Goal: Information Seeking & Learning: Learn about a topic

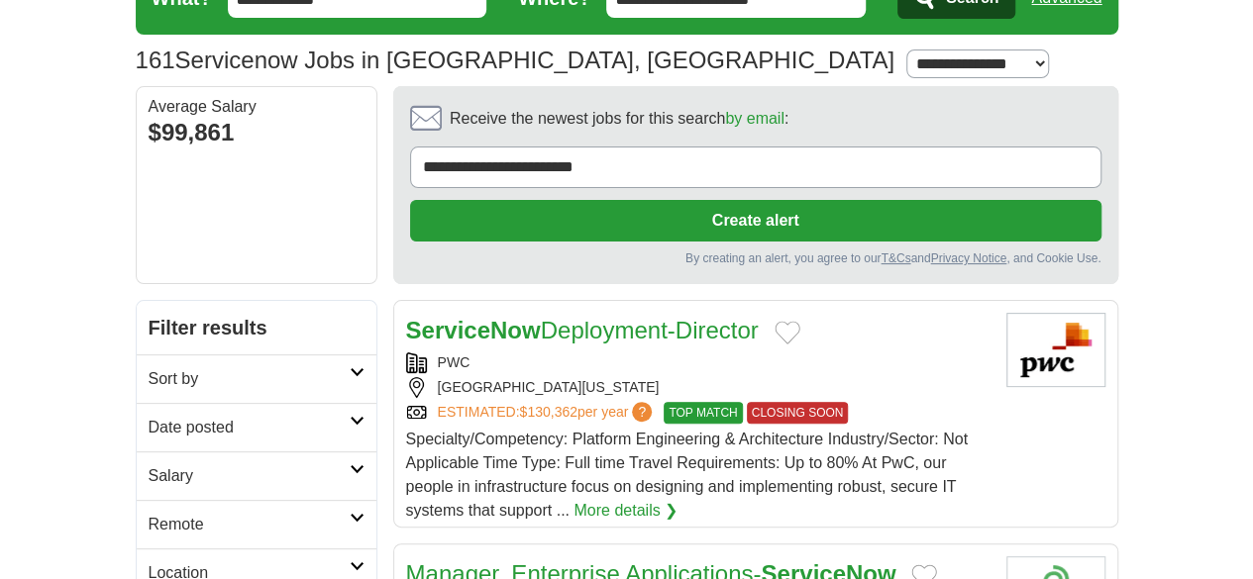
scroll to position [99, 0]
click at [231, 513] on h2 "Remote" at bounding box center [249, 525] width 201 height 24
click at [149, 564] on link "Remote jobs" at bounding box center [193, 572] width 89 height 17
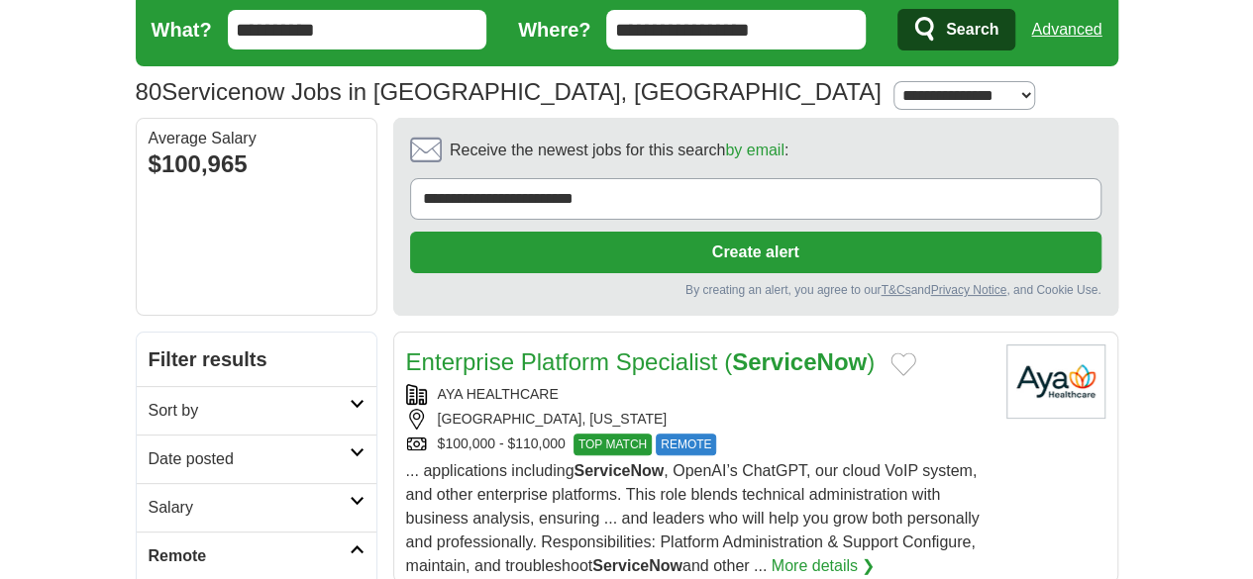
scroll to position [99, 0]
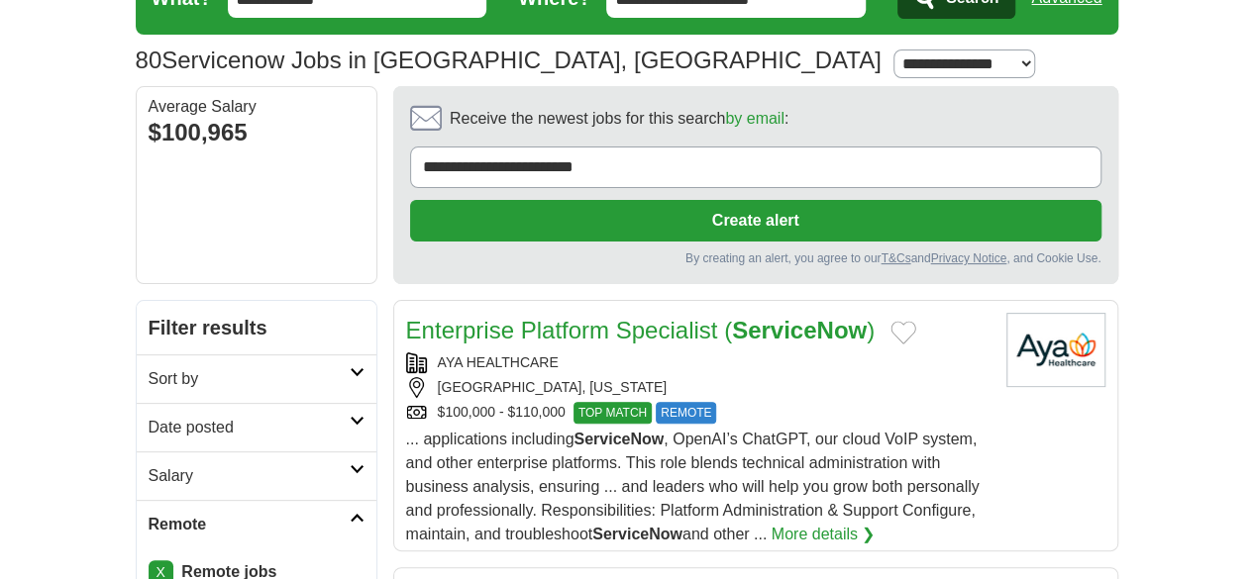
click at [271, 416] on h2 "Date posted" at bounding box center [249, 428] width 201 height 24
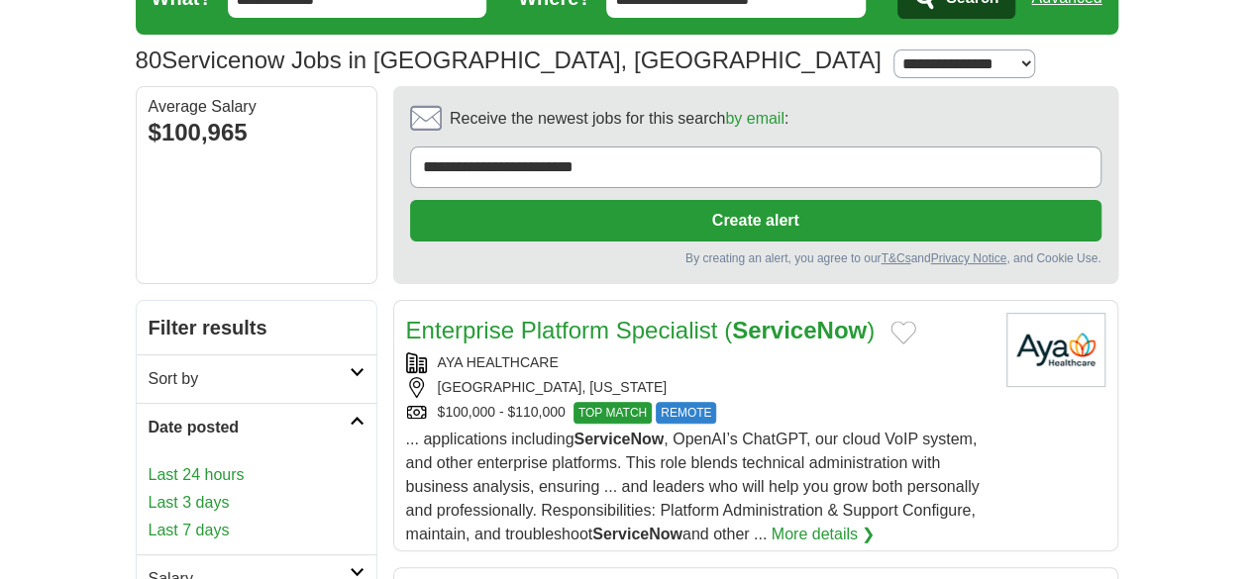
click at [149, 491] on link "Last 3 days" at bounding box center [257, 503] width 216 height 24
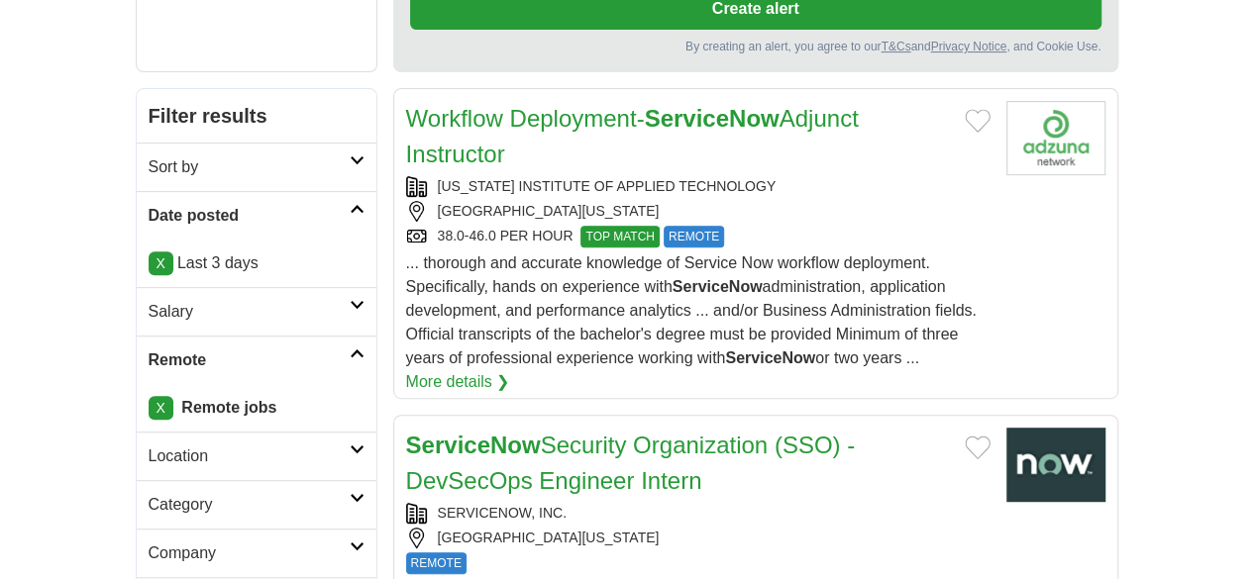
scroll to position [297, 0]
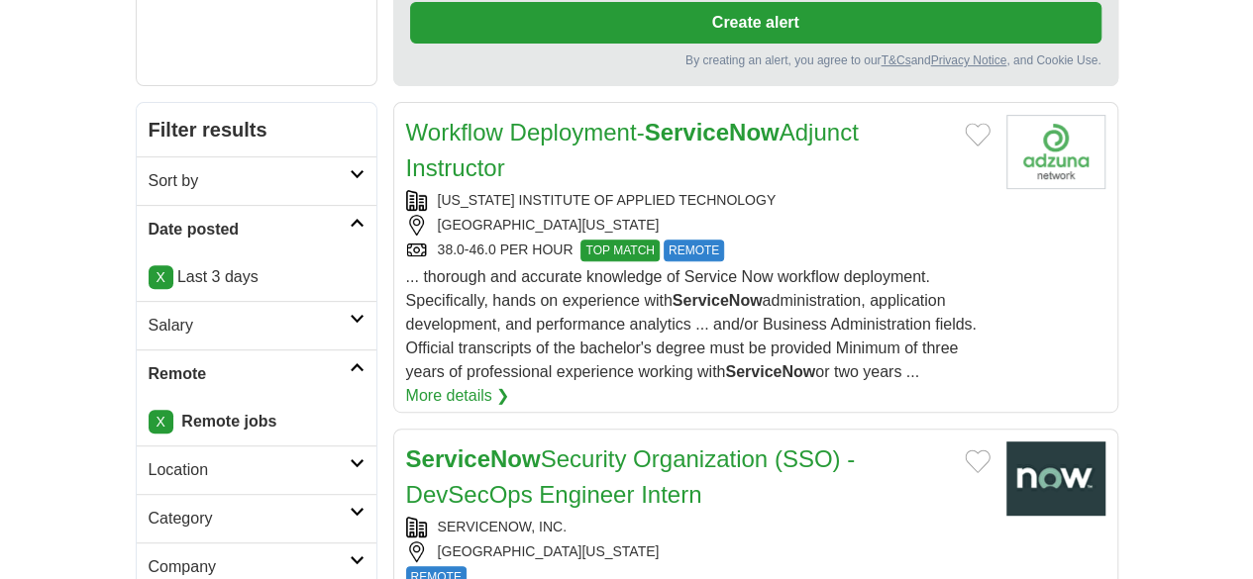
click at [149, 265] on link "X" at bounding box center [161, 277] width 25 height 24
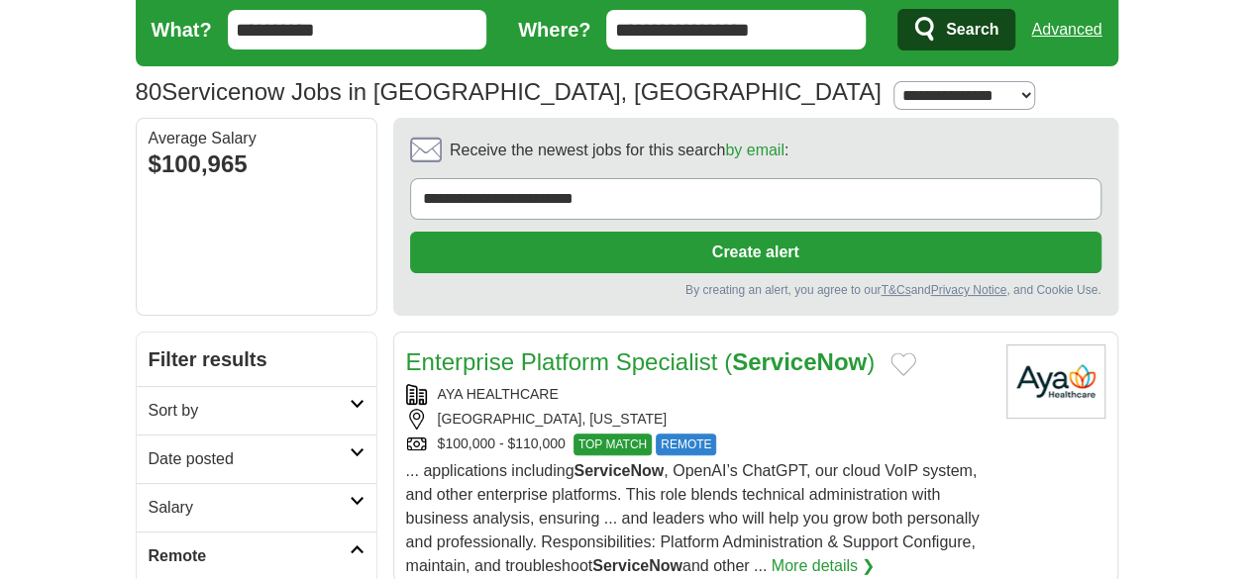
scroll to position [99, 0]
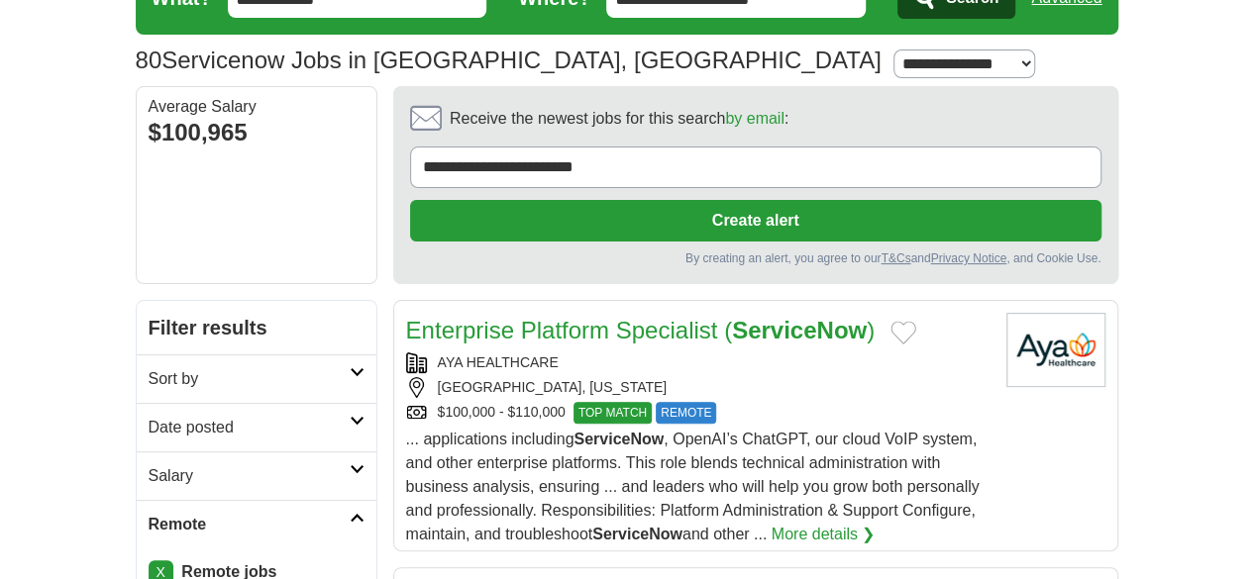
click at [234, 403] on link "Date posted" at bounding box center [257, 427] width 240 height 49
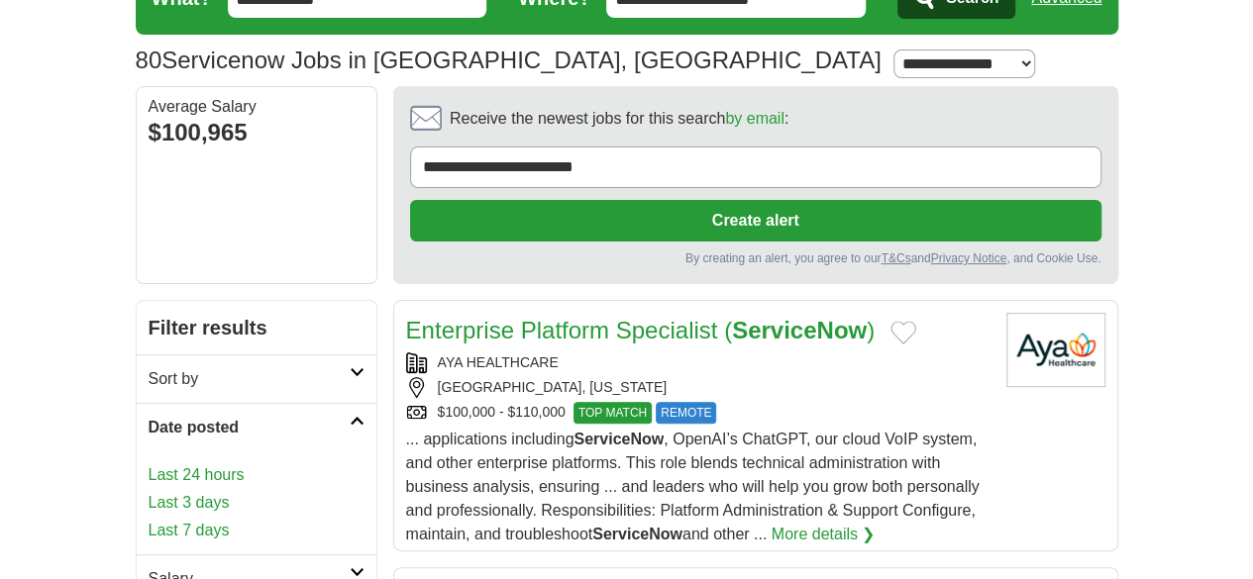
click at [149, 491] on link "Last 3 days" at bounding box center [257, 503] width 216 height 24
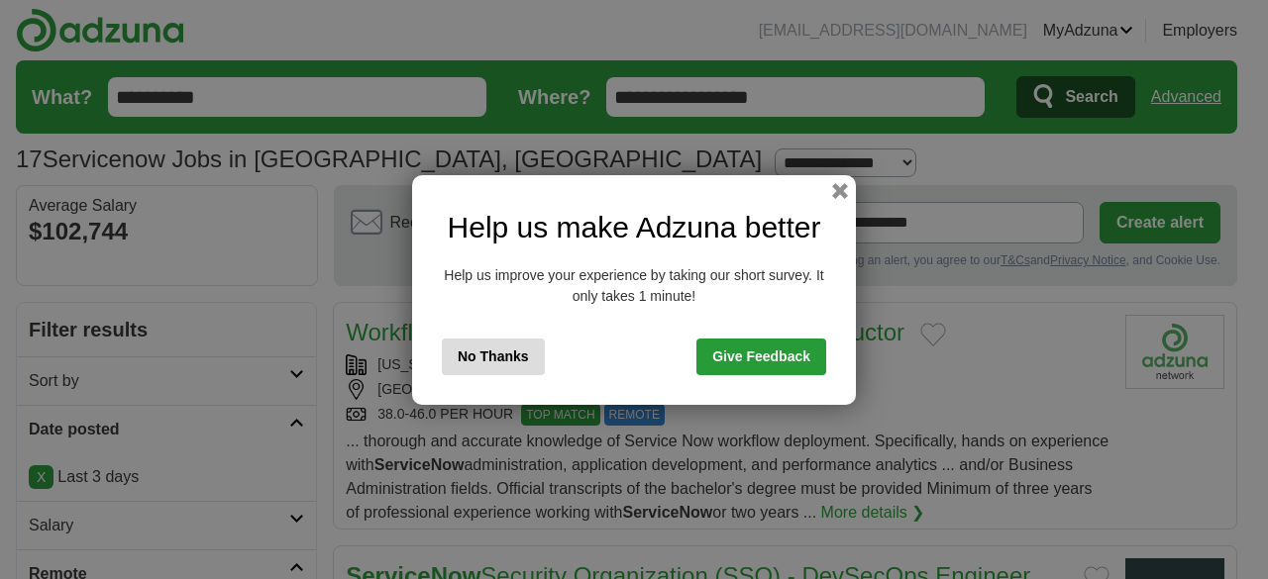
click at [513, 363] on button "No Thanks" at bounding box center [493, 357] width 103 height 37
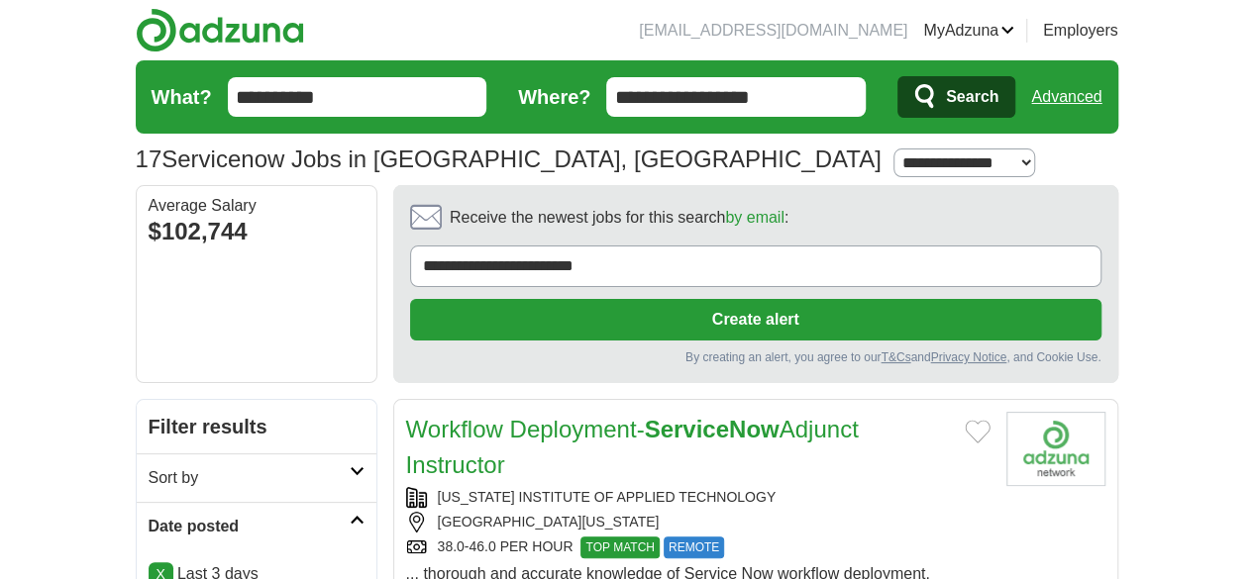
click at [644, 416] on strong "ServiceNow" at bounding box center [711, 429] width 135 height 27
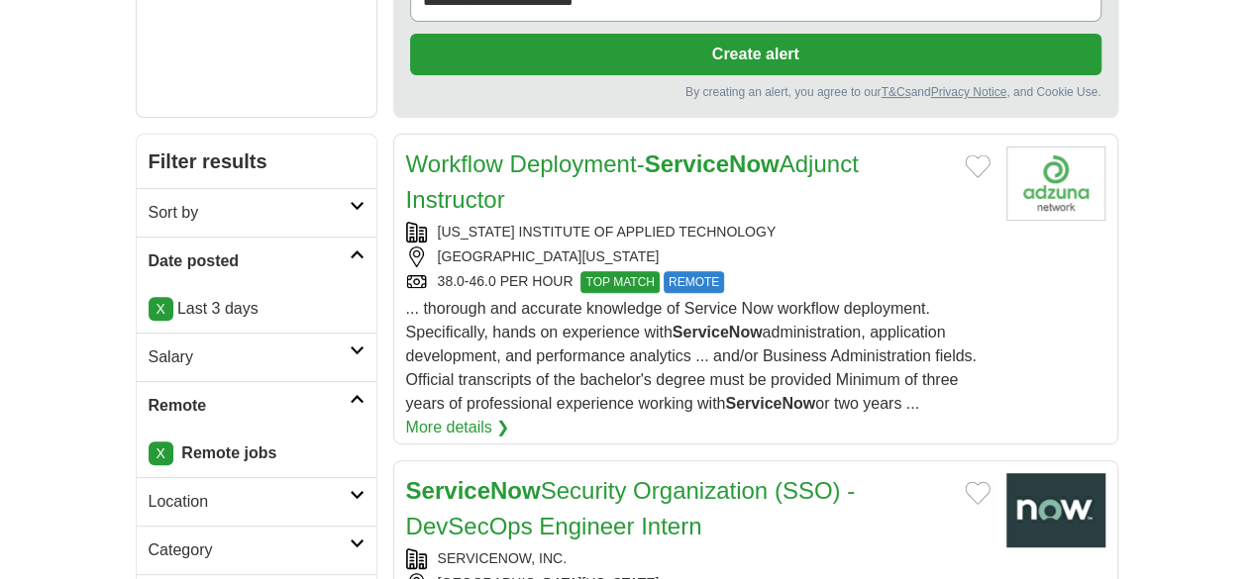
scroll to position [297, 0]
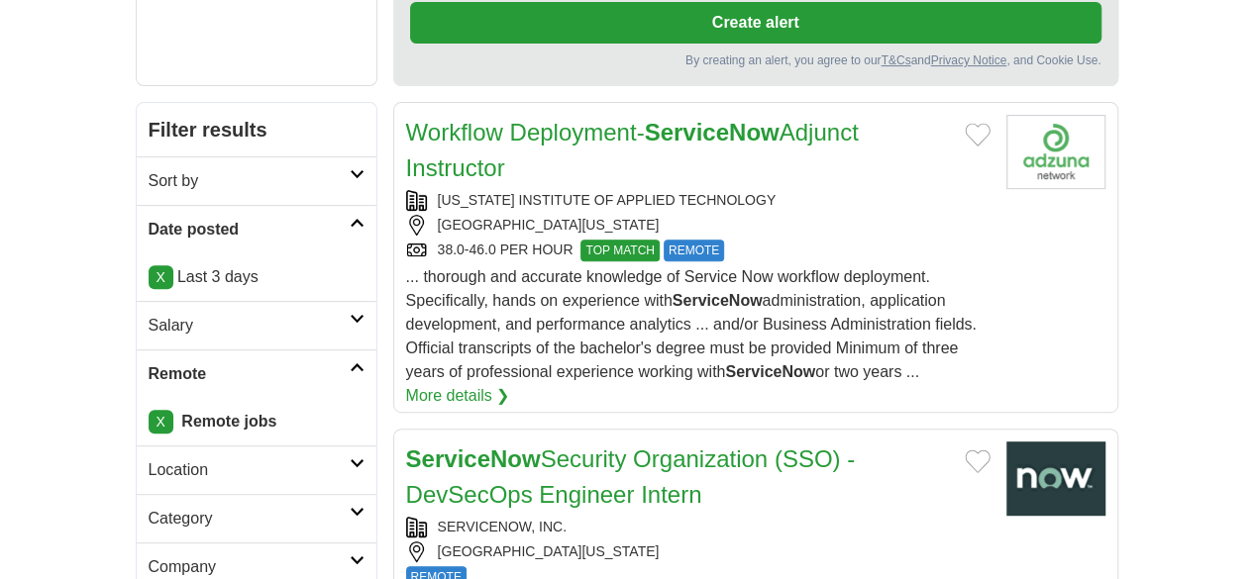
click at [514, 446] on link "ServiceNow Security Organization (SSO) - DevSecOps Engineer Intern" at bounding box center [631, 477] width 450 height 62
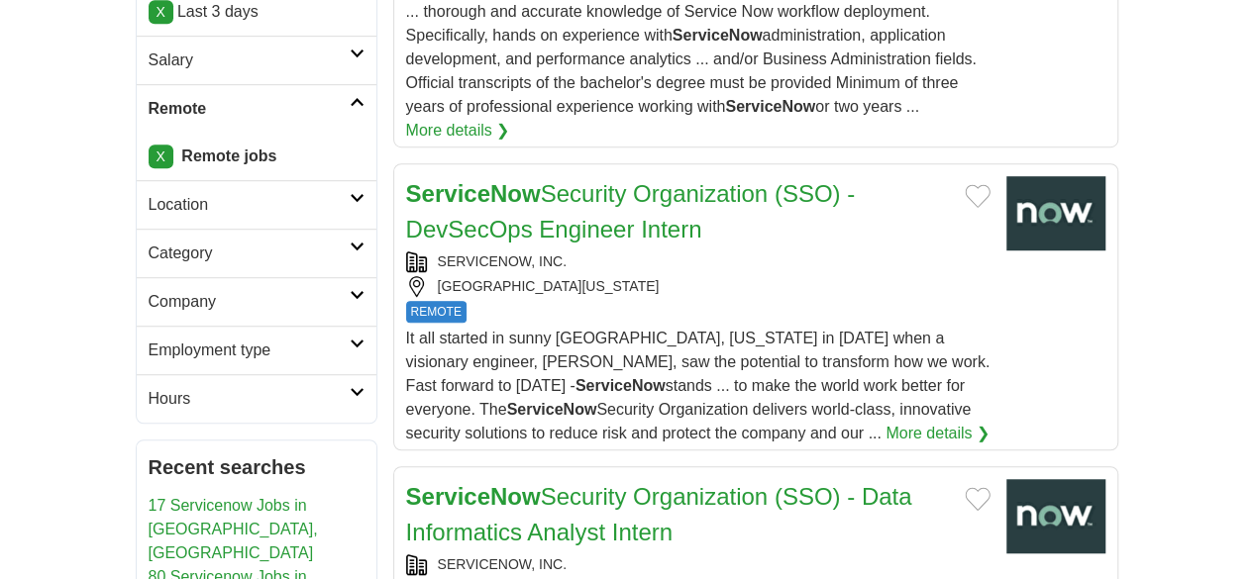
scroll to position [594, 0]
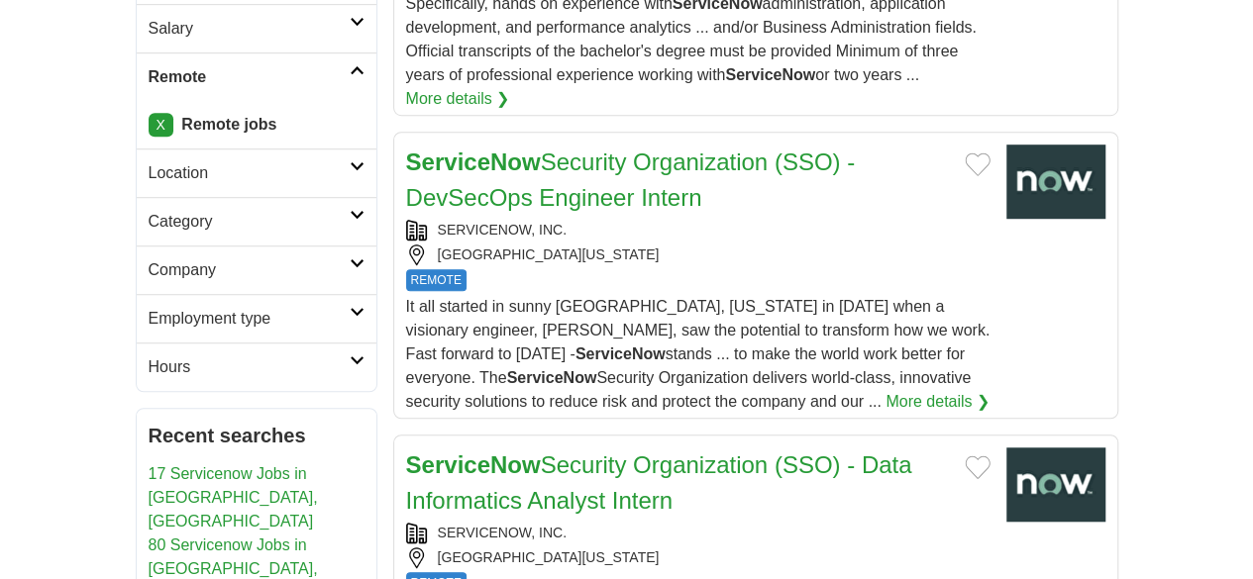
click at [450, 452] on strong "ServiceNow" at bounding box center [473, 465] width 135 height 27
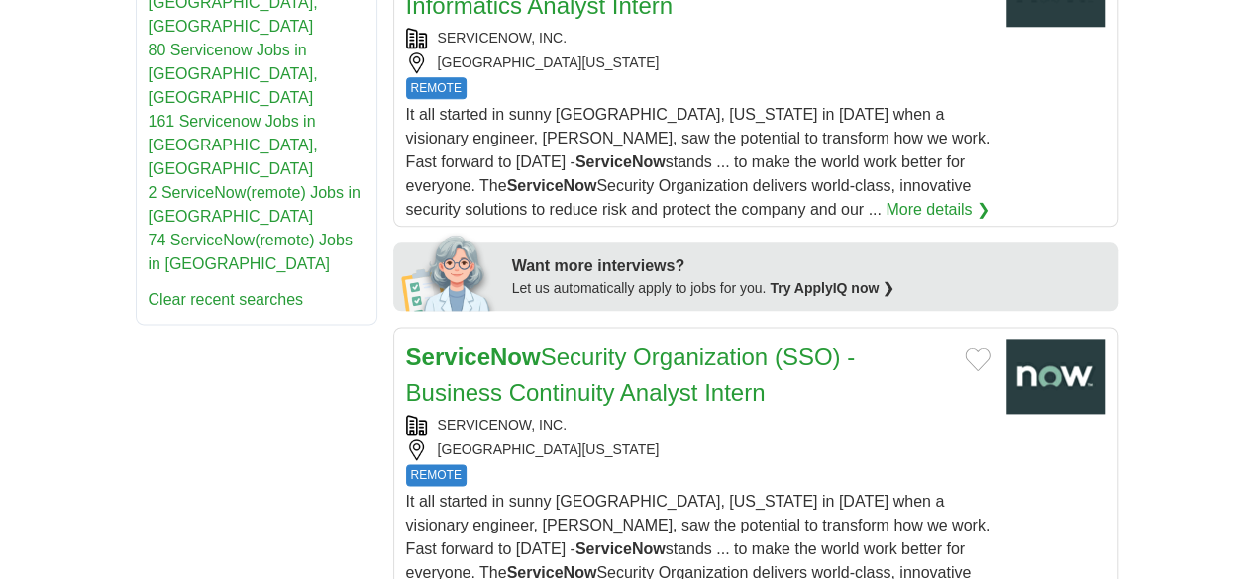
scroll to position [1287, 0]
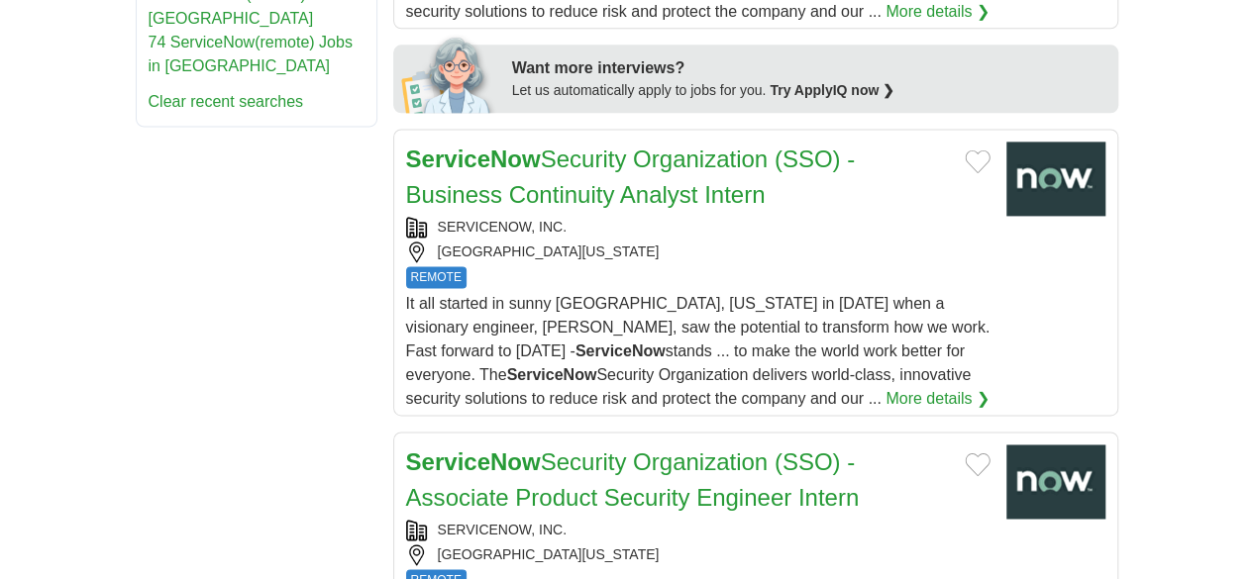
click at [434, 449] on link "ServiceNow Security Organization (SSO) - Associate Product Security Engineer In…" at bounding box center [633, 480] width 454 height 62
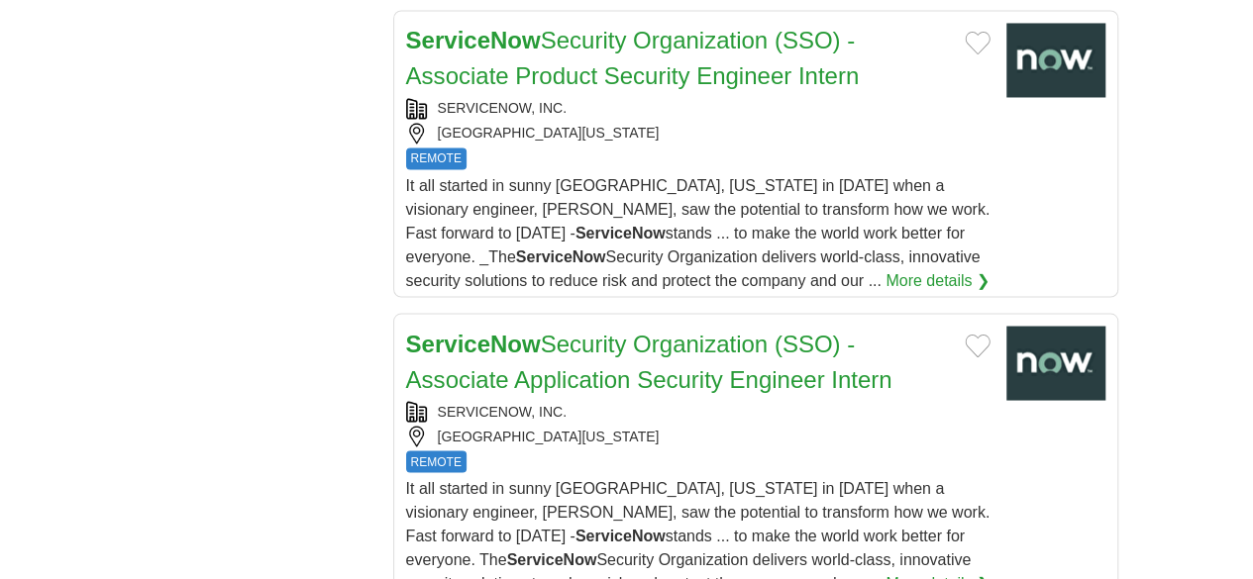
scroll to position [1882, 0]
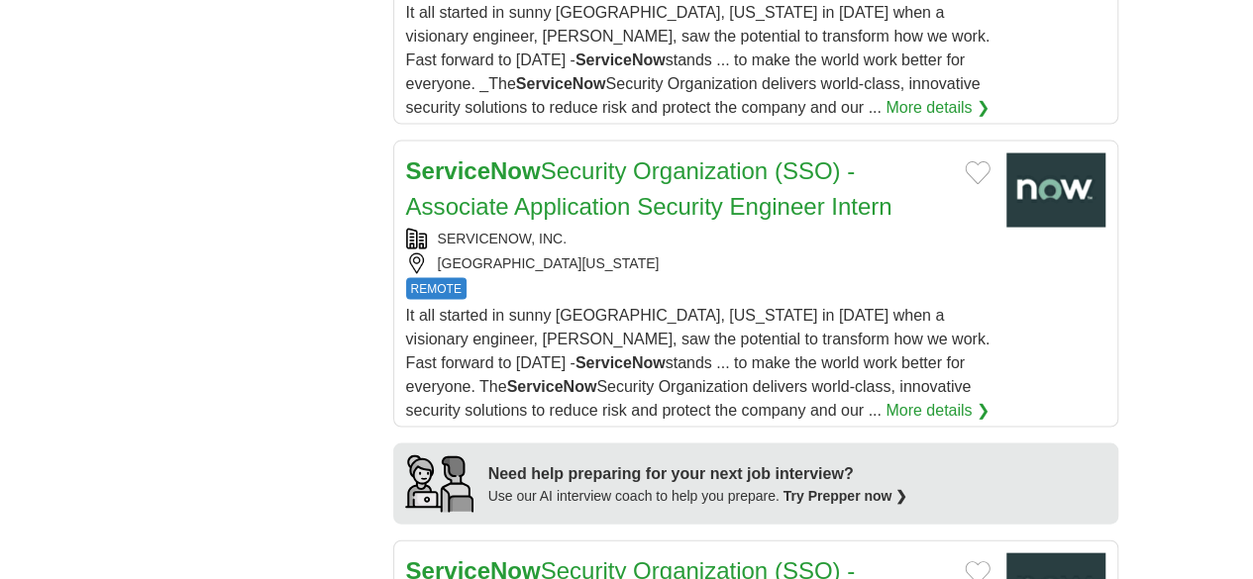
click at [463, 558] on link "ServiceNow Security Organization (SSO) - Associate Security Risk Analyst Intern" at bounding box center [631, 589] width 450 height 62
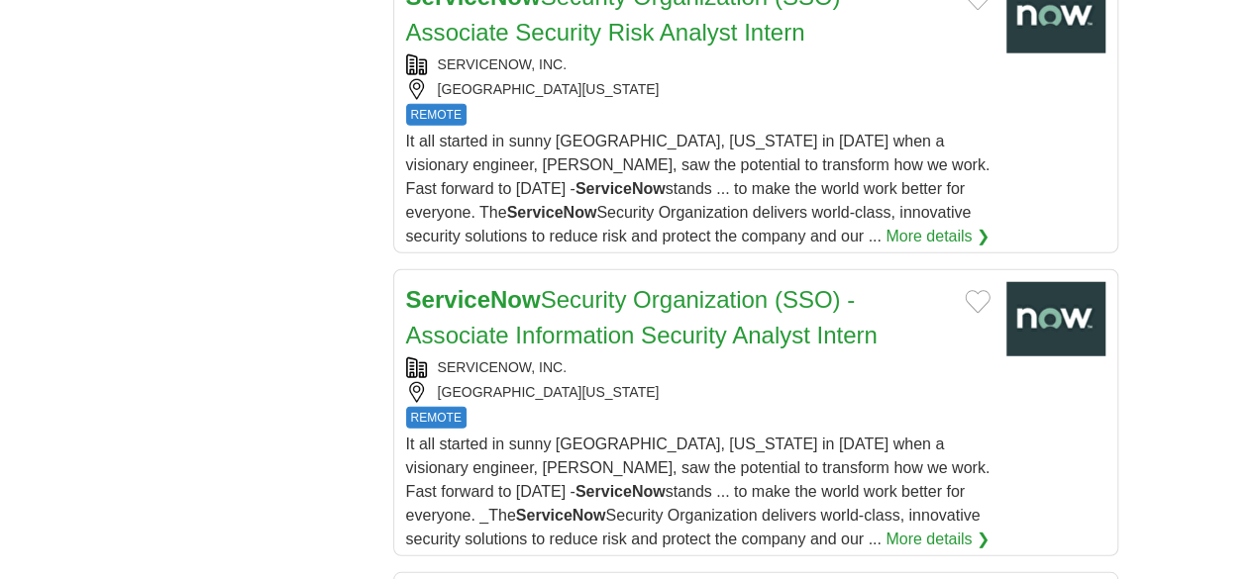
scroll to position [2476, 0]
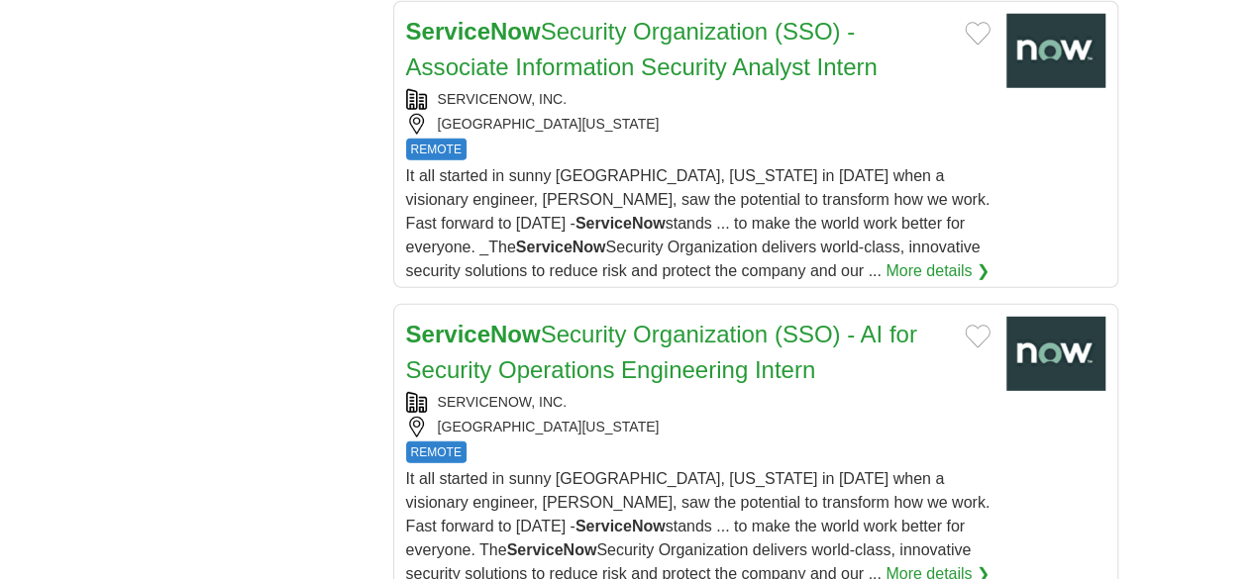
scroll to position [2773, 0]
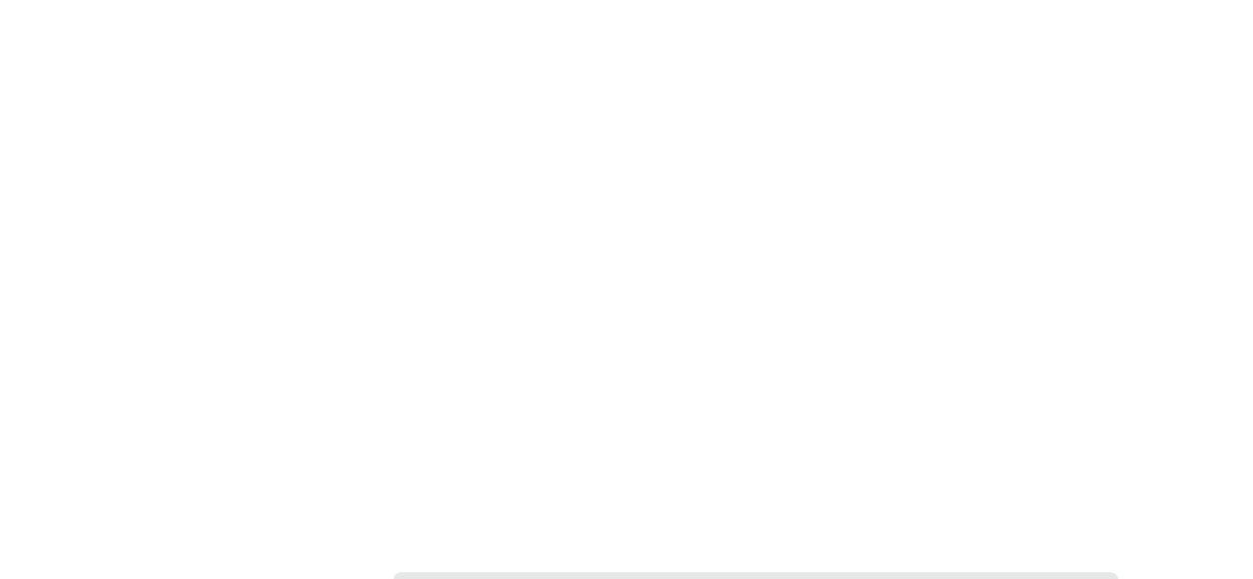
scroll to position [4160, 0]
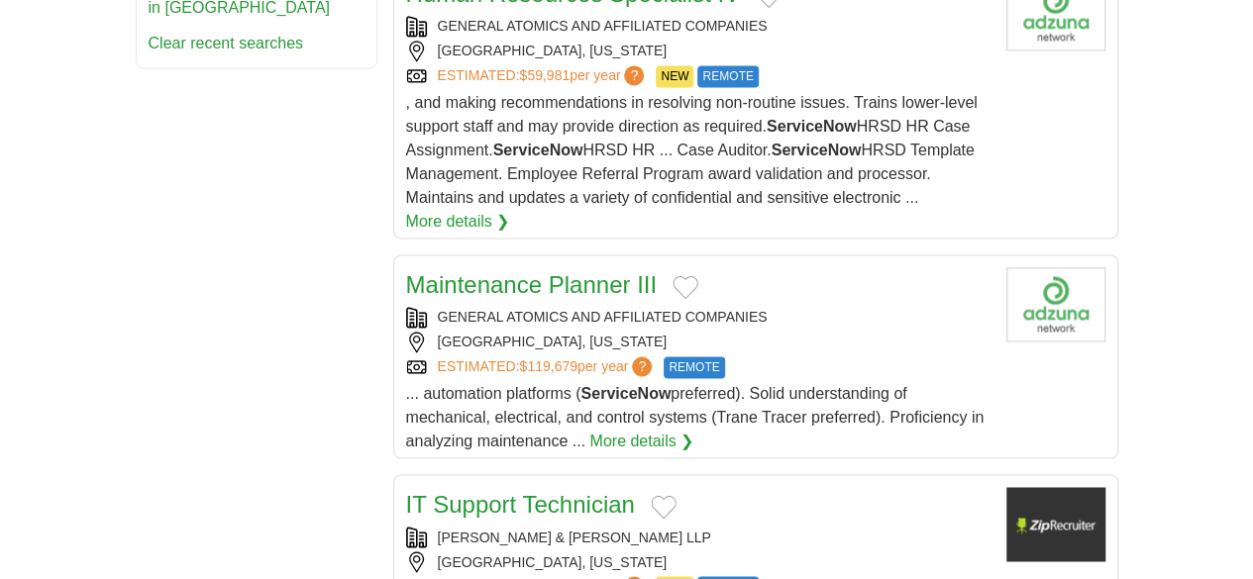
scroll to position [1486, 0]
